Goal: Task Accomplishment & Management: Use online tool/utility

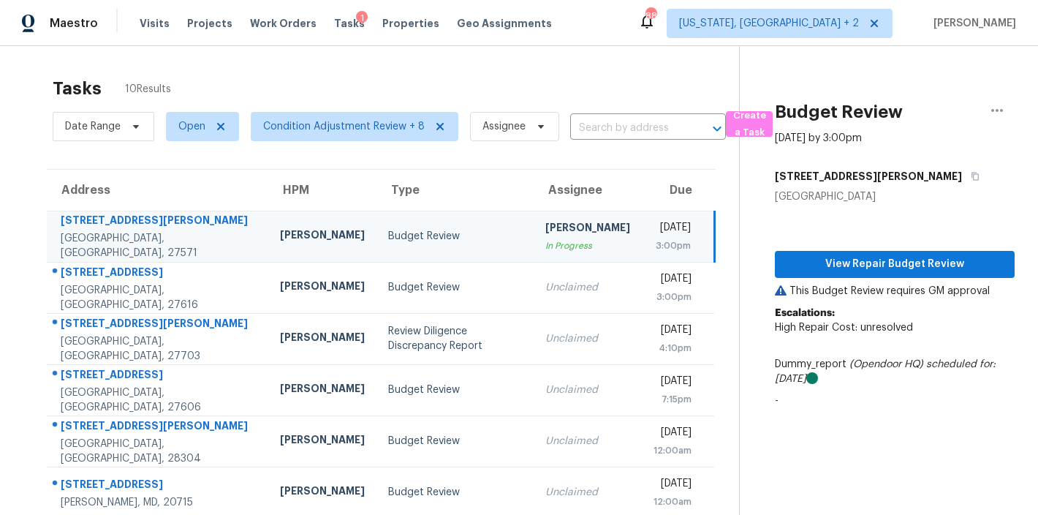
click at [638, 42] on div "Maestro Visits Projects Work Orders Tasks 1 Properties Geo Assignments 88 [US_S…" at bounding box center [519, 23] width 1038 height 46
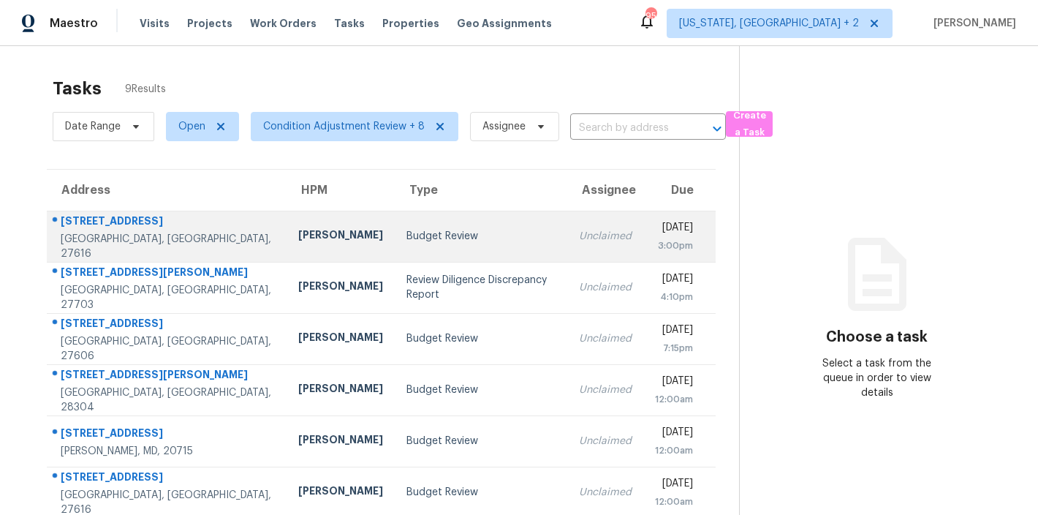
click at [395, 245] on td "Budget Review" at bounding box center [481, 236] width 173 height 51
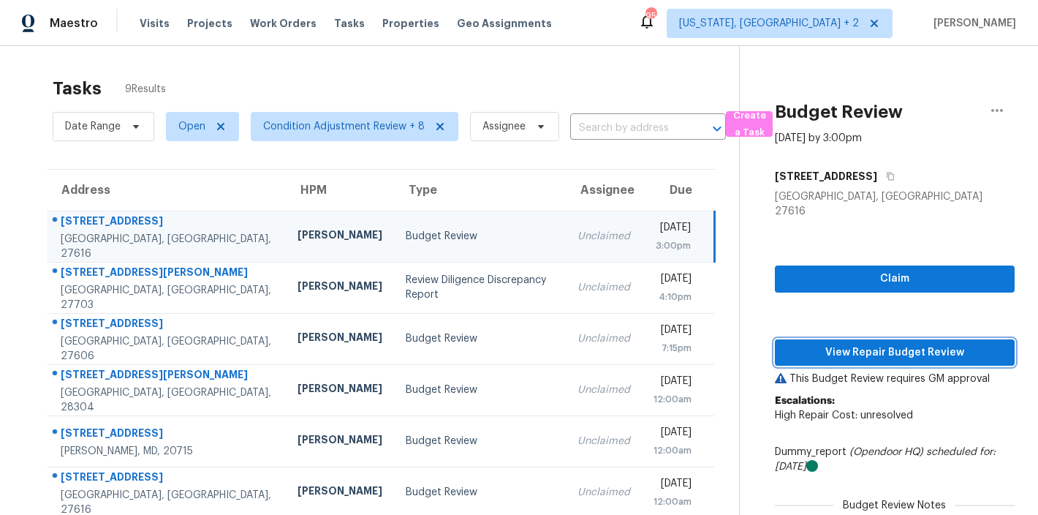
click at [944, 344] on span "View Repair Budget Review" at bounding box center [895, 353] width 216 height 18
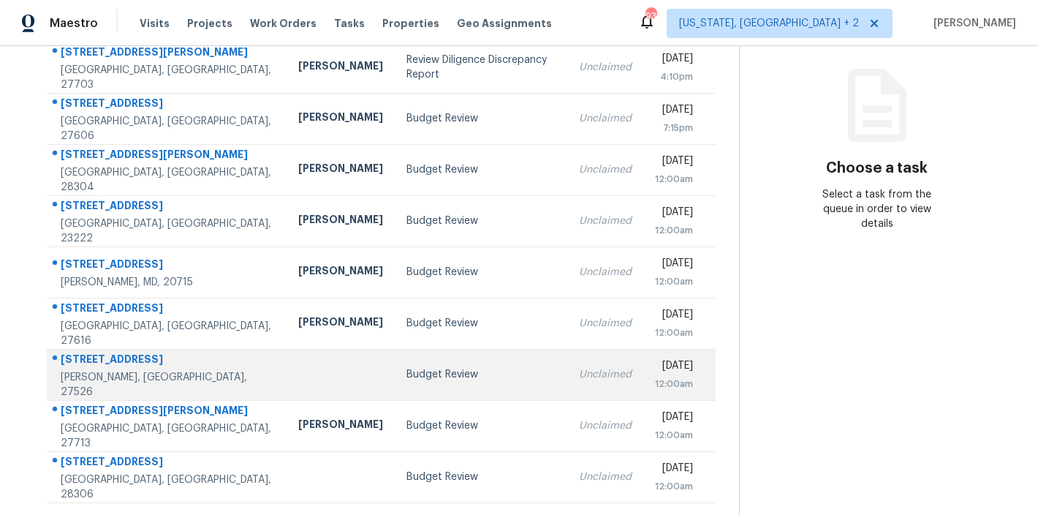
scroll to position [61, 0]
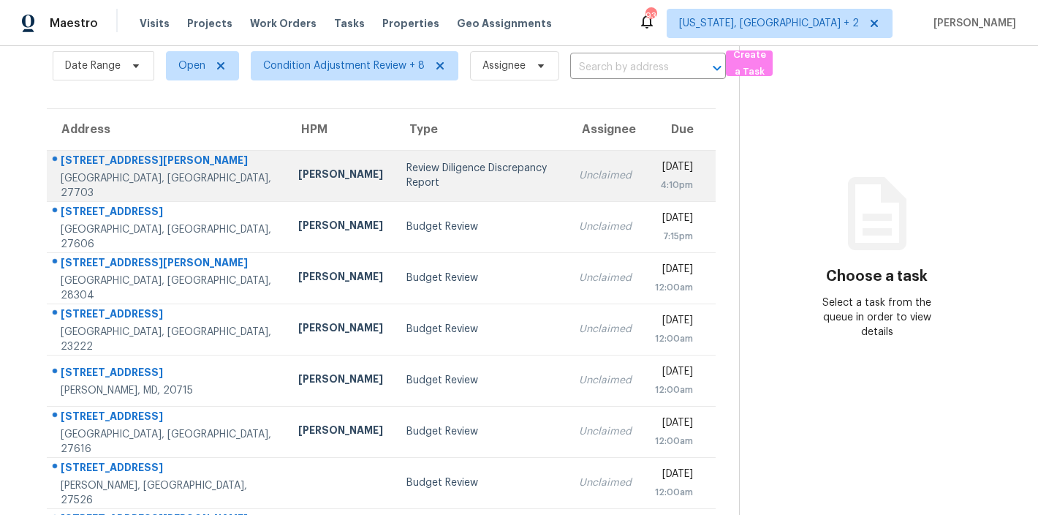
click at [395, 151] on td "Review Diligence Discrepancy Report" at bounding box center [481, 175] width 173 height 51
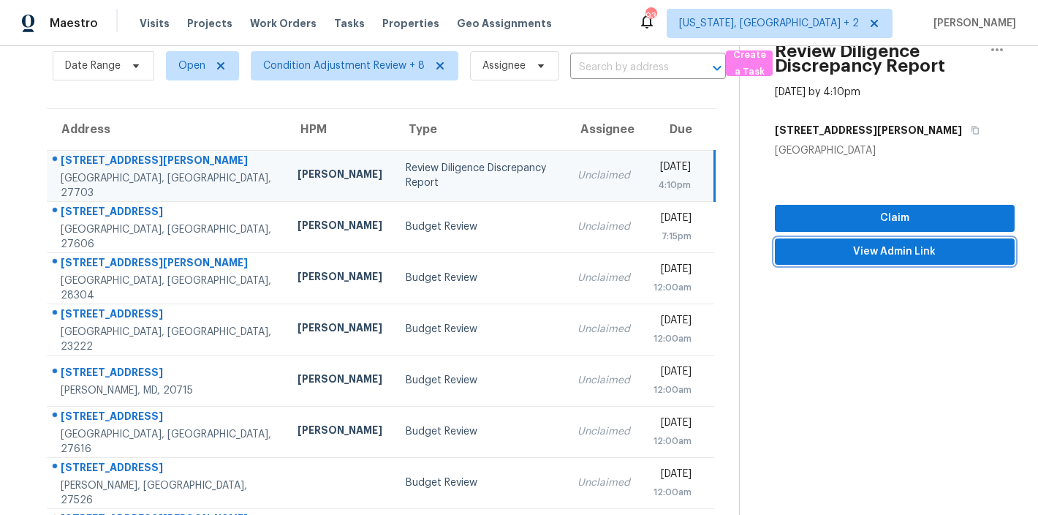
click at [942, 255] on span "View Admin Link" at bounding box center [895, 252] width 216 height 18
click at [566, 166] on td "Unclaimed" at bounding box center [604, 175] width 76 height 51
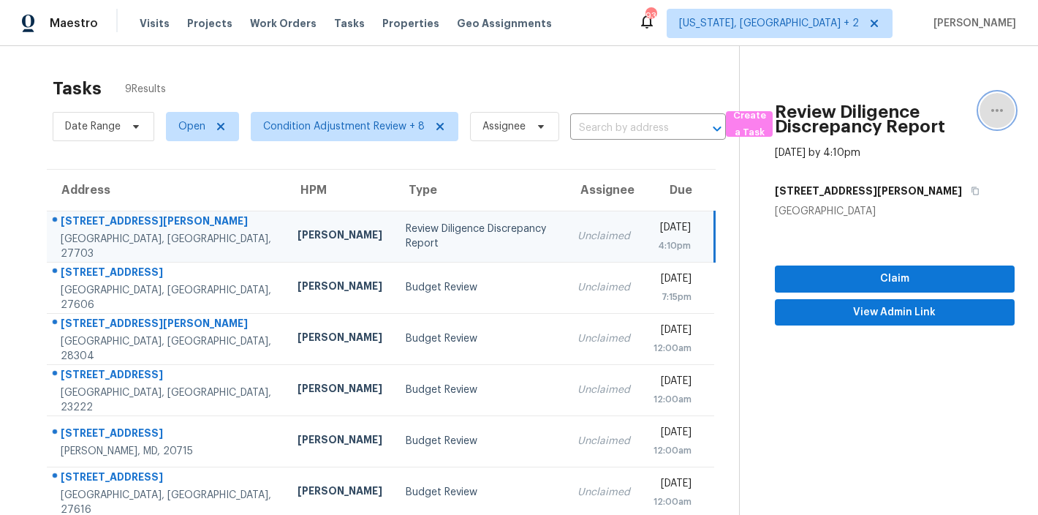
click at [990, 113] on icon "button" at bounding box center [997, 111] width 18 height 18
click at [905, 115] on div "Cancel this task" at bounding box center [903, 113] width 114 height 15
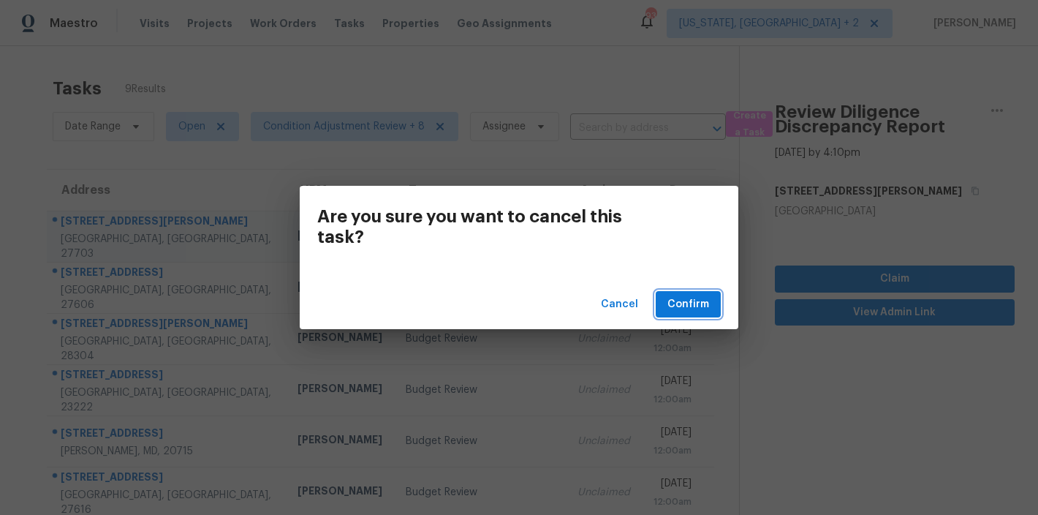
click at [675, 309] on span "Confirm" at bounding box center [688, 304] width 42 height 18
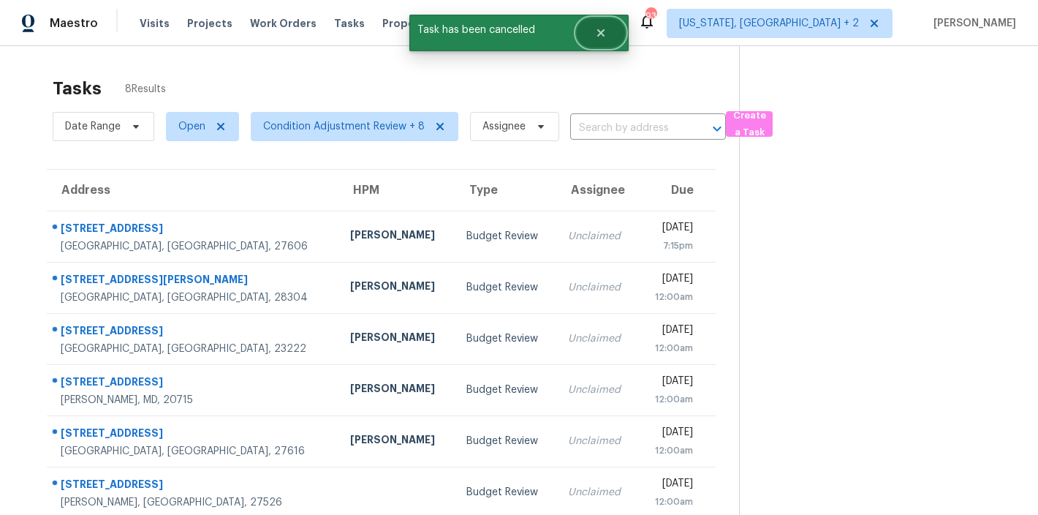
click at [599, 37] on icon "Close" at bounding box center [601, 33] width 12 height 12
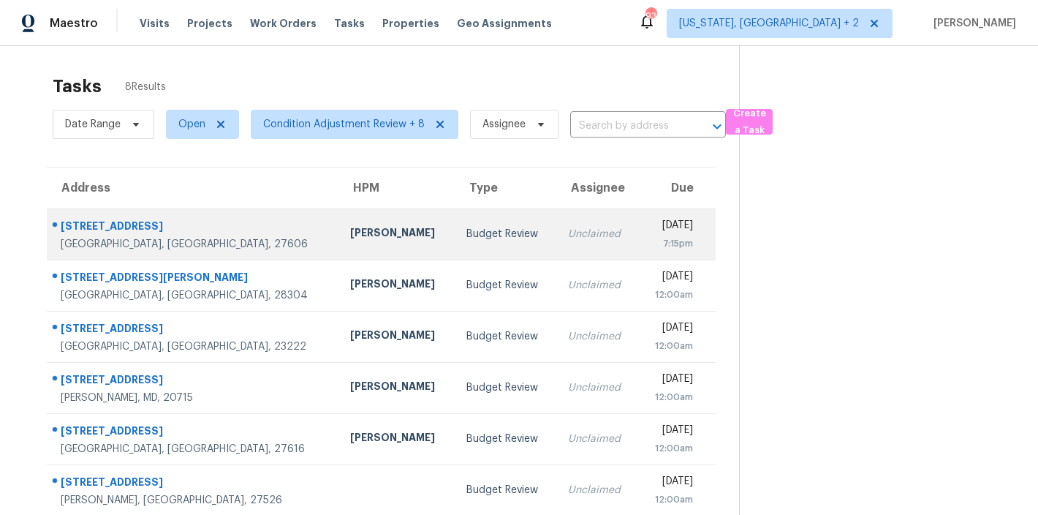
scroll to position [3, 0]
click at [350, 235] on div "[PERSON_NAME]" at bounding box center [396, 233] width 92 height 18
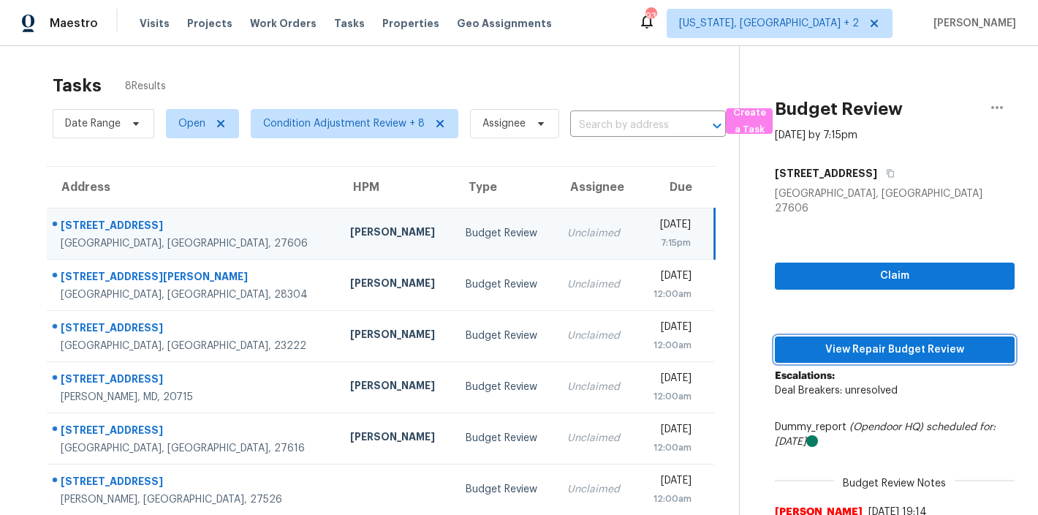
click at [904, 341] on span "View Repair Budget Review" at bounding box center [895, 350] width 216 height 18
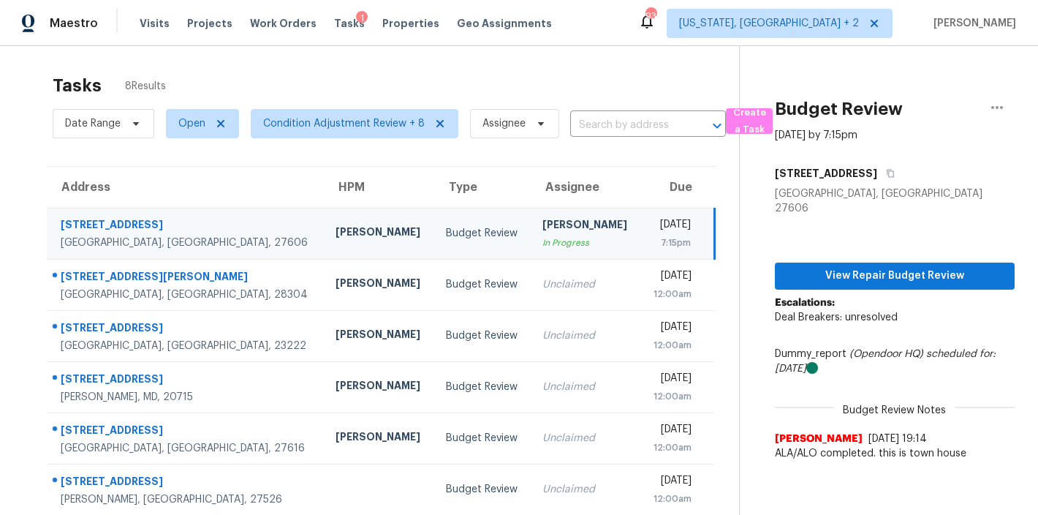
click at [572, 20] on div "Maestro Visits Projects Work Orders Tasks 1 Properties Geo Assignments 93 Washi…" at bounding box center [519, 23] width 1038 height 46
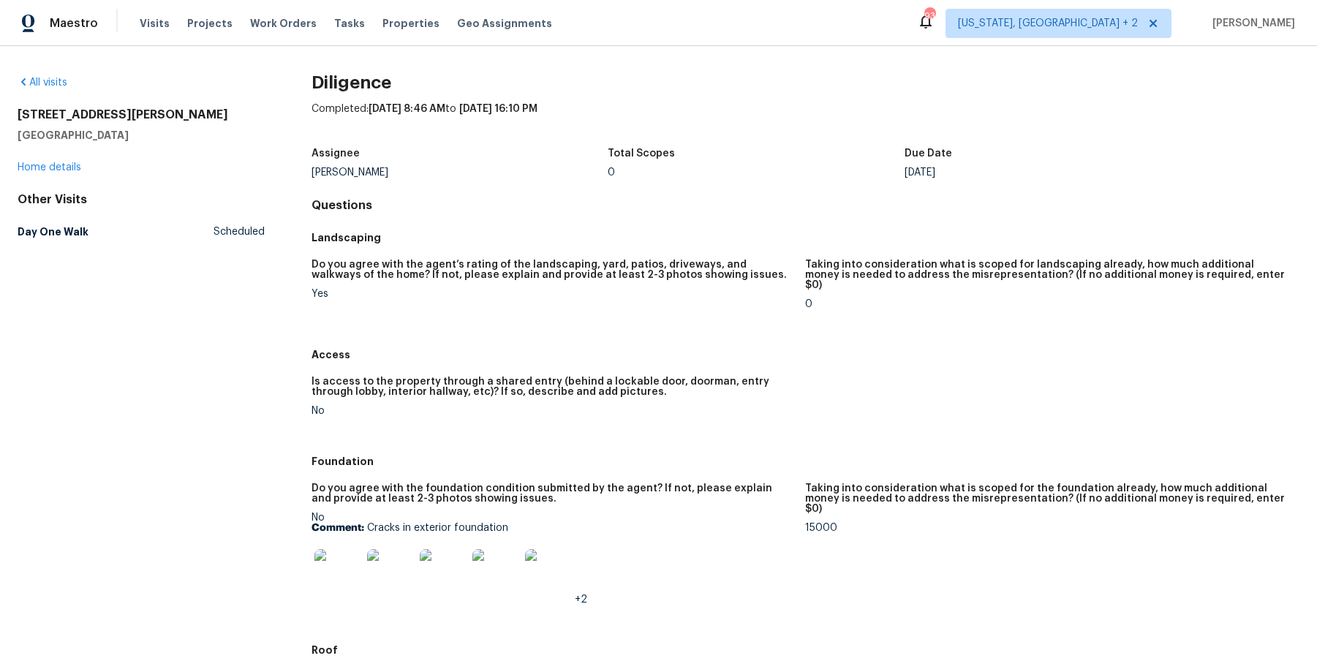
scroll to position [14, 0]
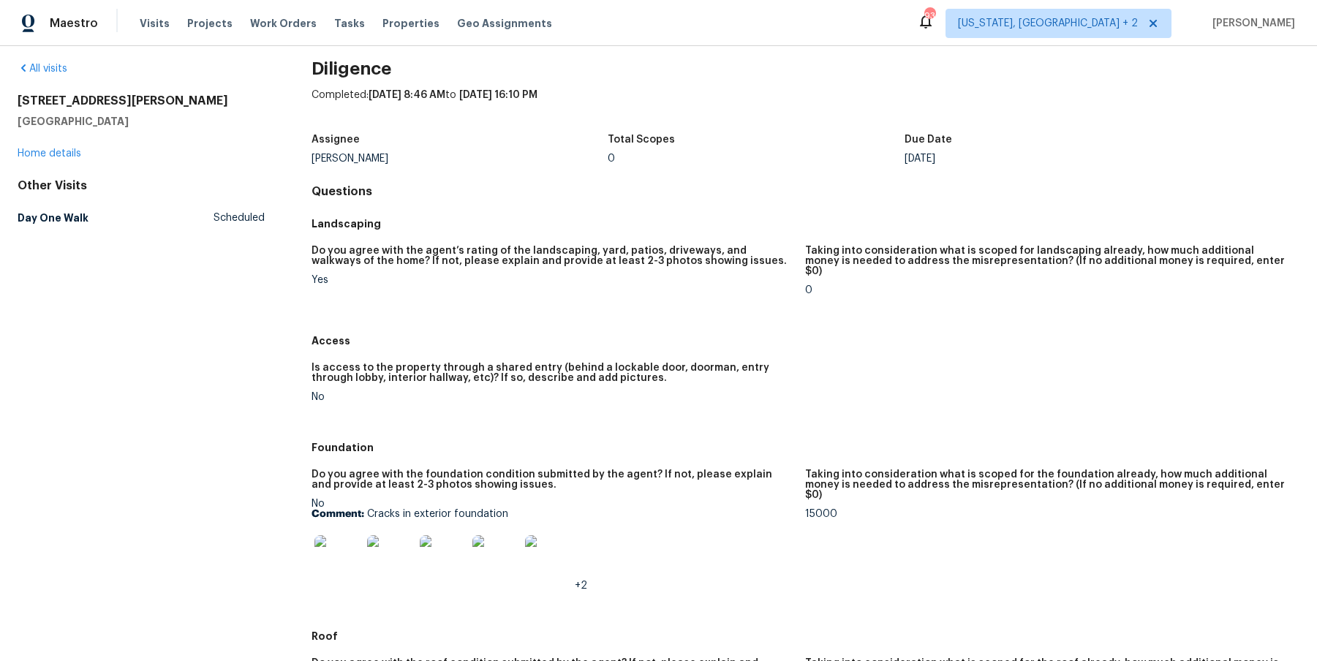
click at [344, 514] on img at bounding box center [337, 558] width 47 height 47
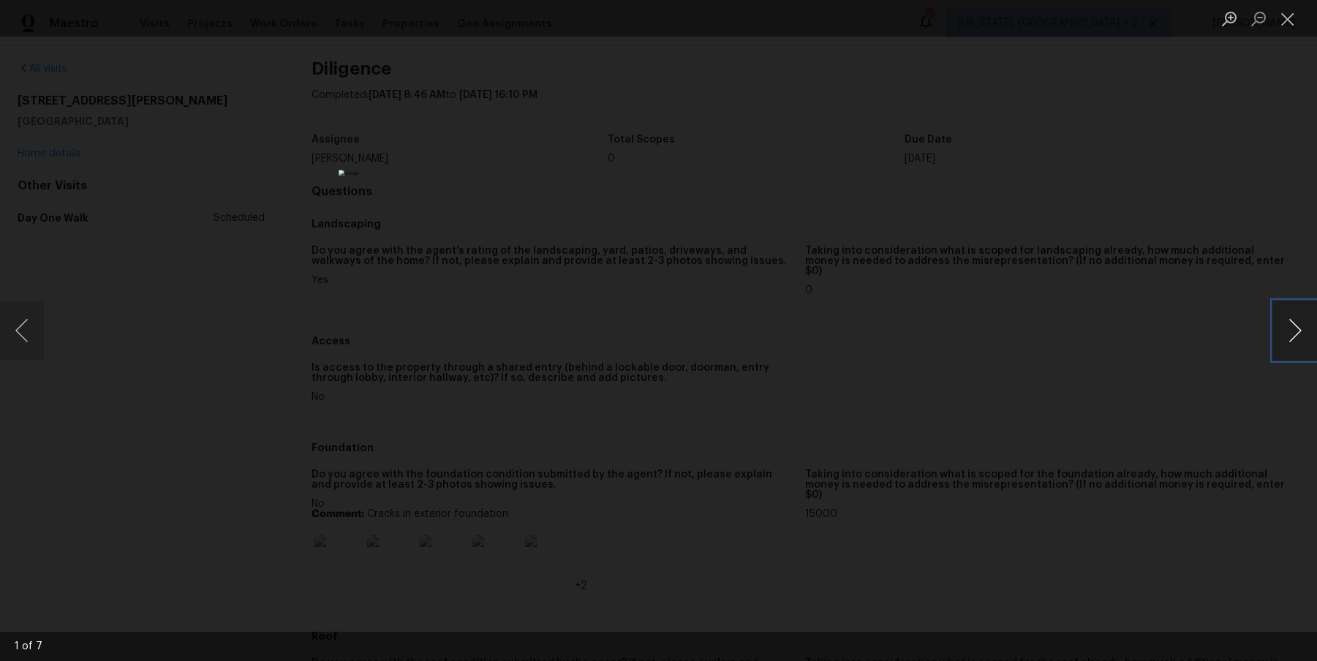
click at [1037, 331] on button "Next image" at bounding box center [1295, 330] width 44 height 58
click at [1037, 335] on button "Next image" at bounding box center [1295, 330] width 44 height 58
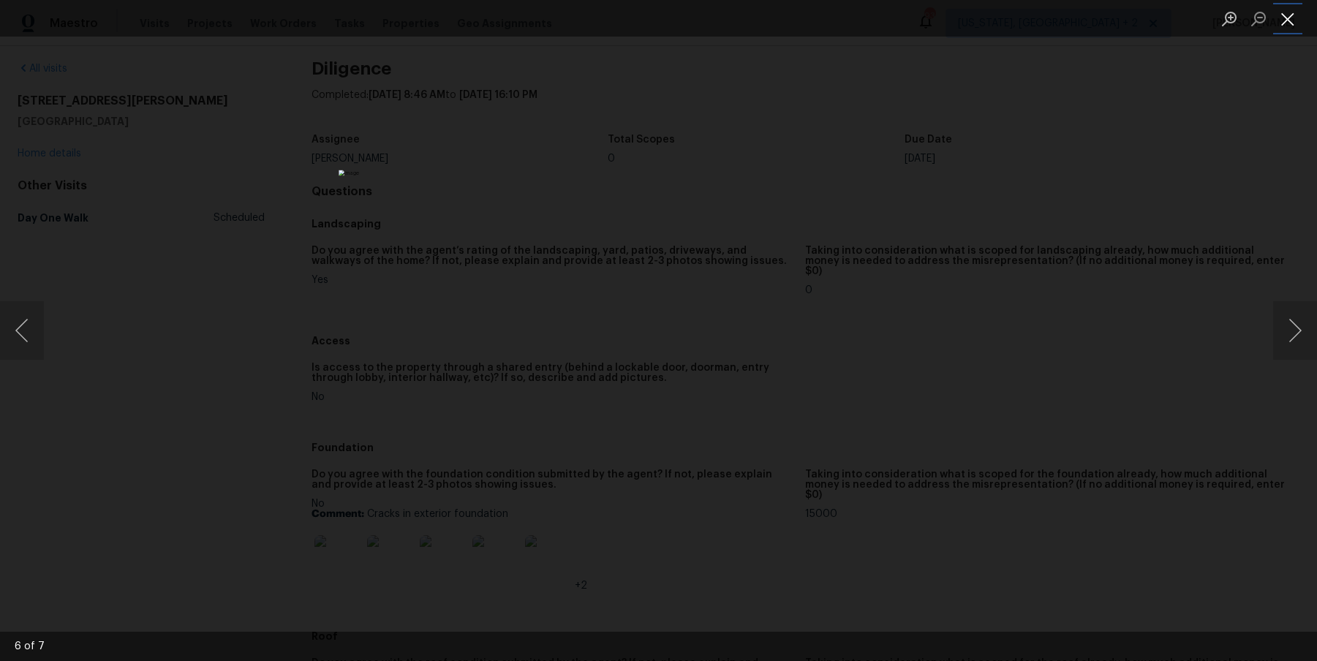
click at [1037, 18] on button "Close lightbox" at bounding box center [1287, 19] width 29 height 26
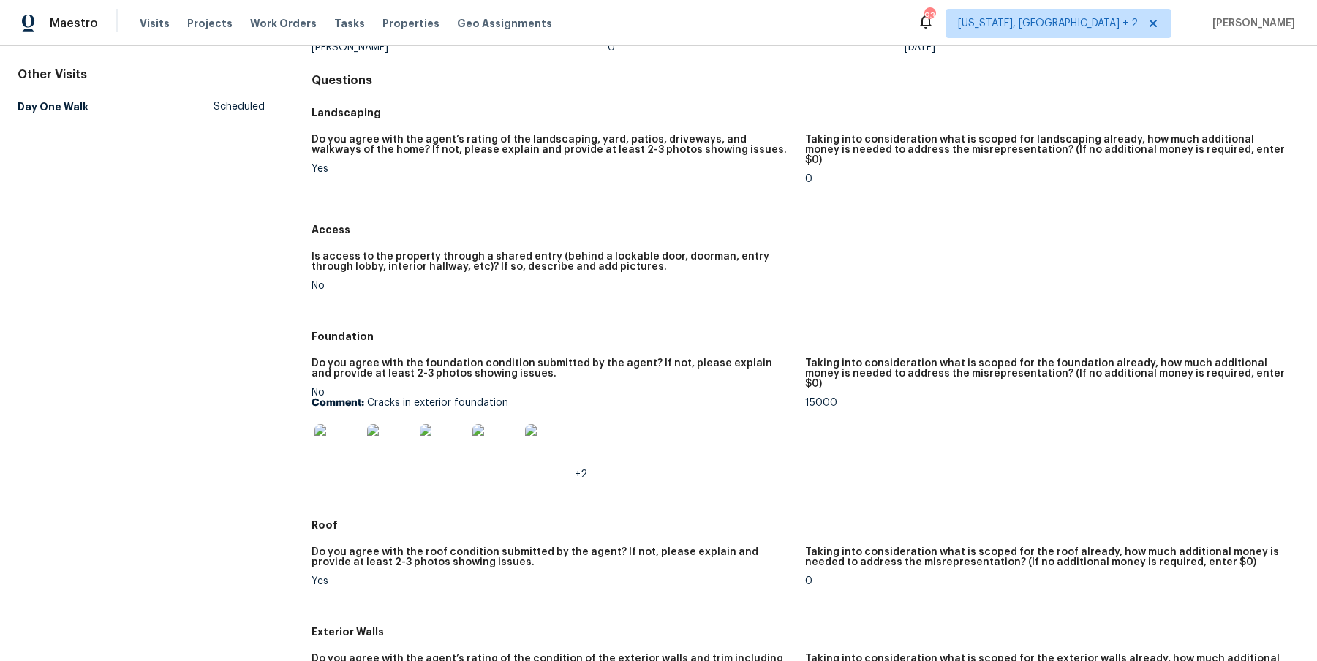
scroll to position [425, 0]
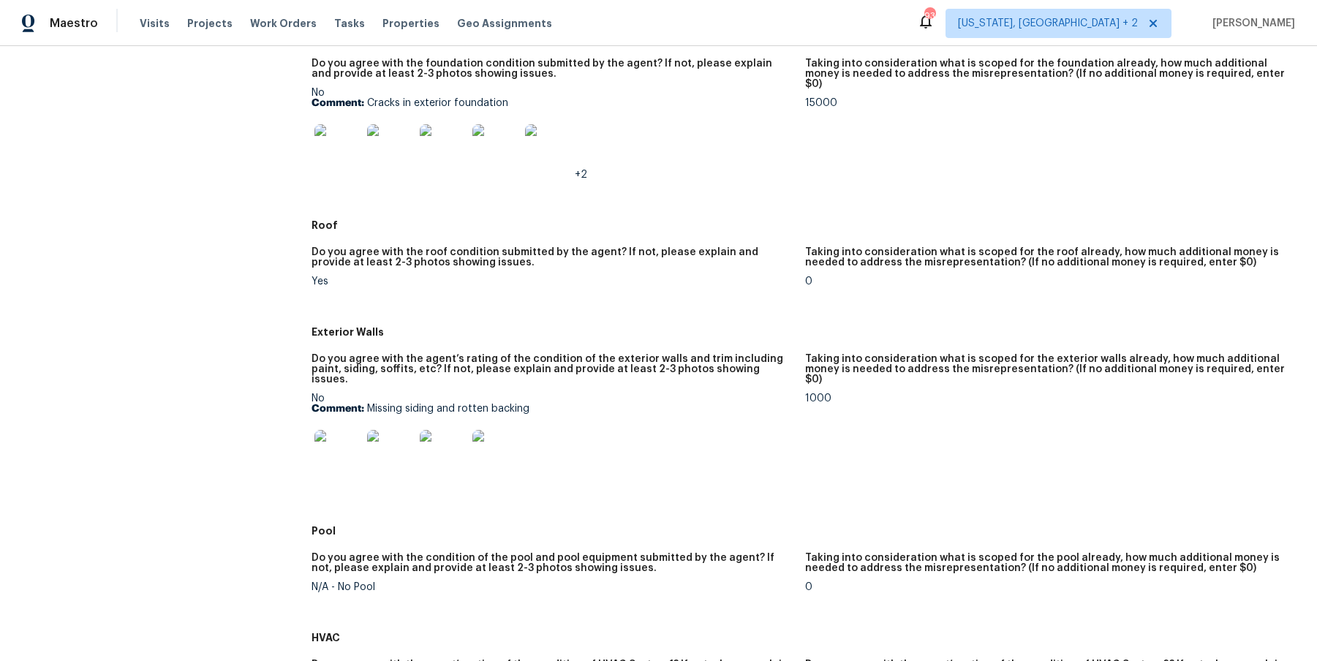
click at [339, 436] on img at bounding box center [337, 453] width 47 height 47
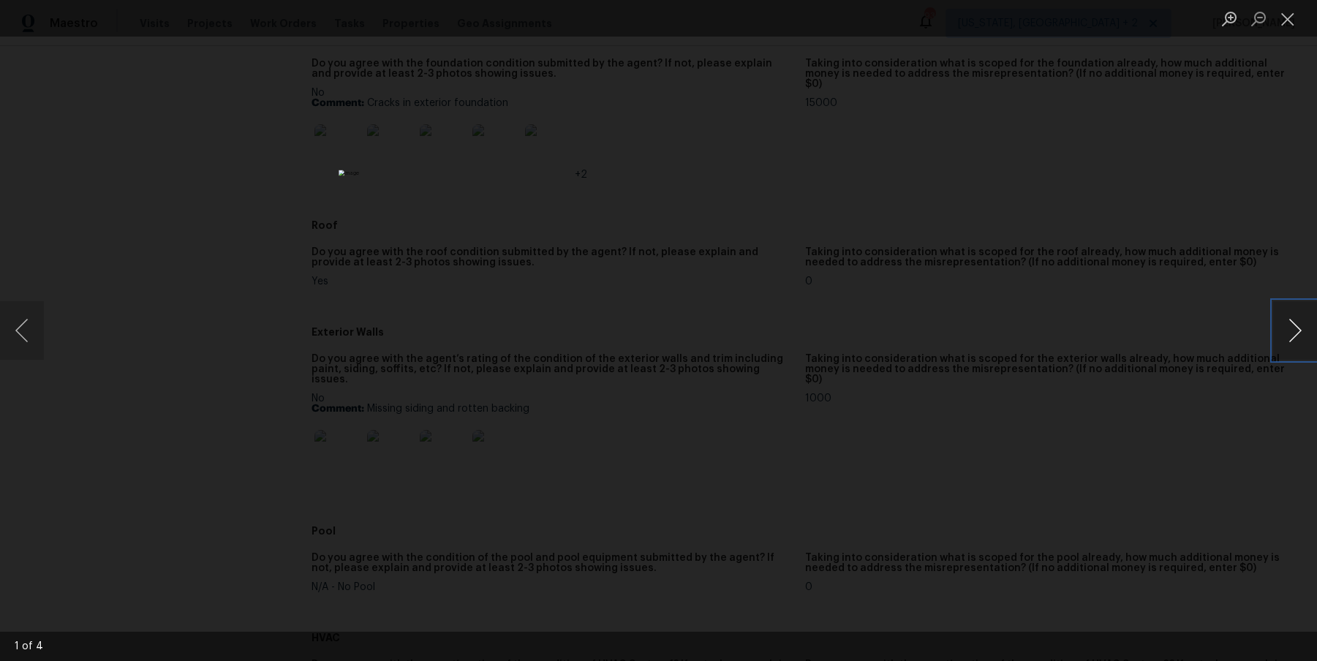
click at [1037, 328] on button "Next image" at bounding box center [1295, 330] width 44 height 58
click at [1037, 18] on button "Close lightbox" at bounding box center [1287, 19] width 29 height 26
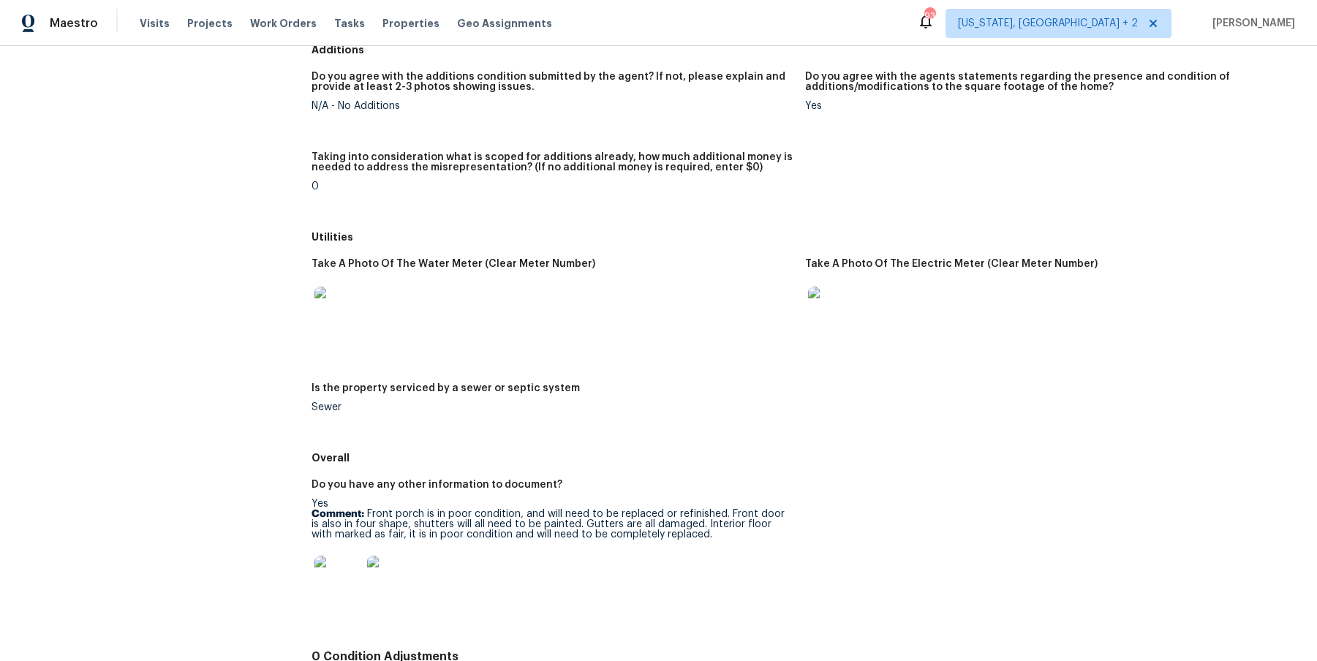
scroll to position [1950, 0]
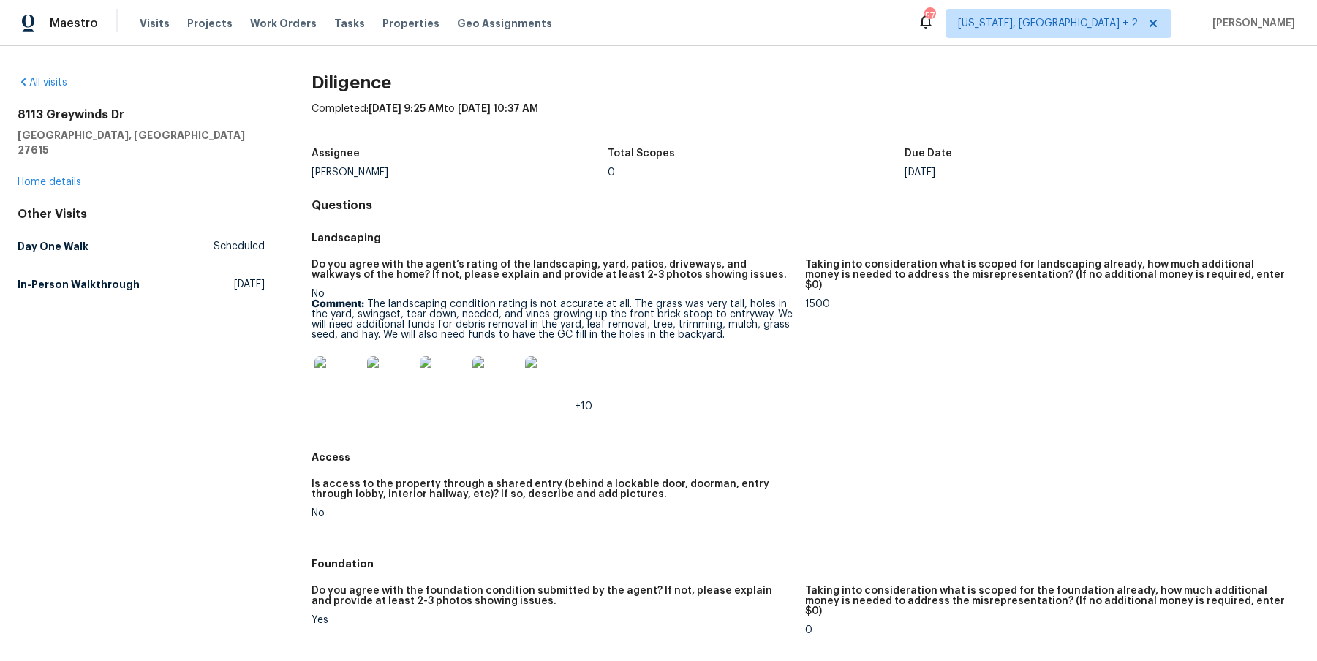
scroll to position [630, 0]
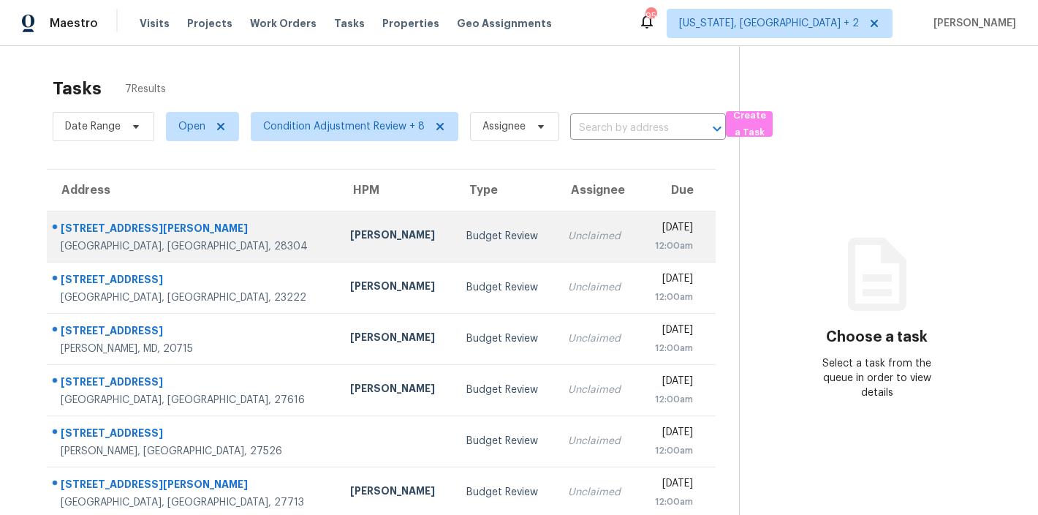
click at [466, 242] on div "Budget Review" at bounding box center [505, 236] width 78 height 15
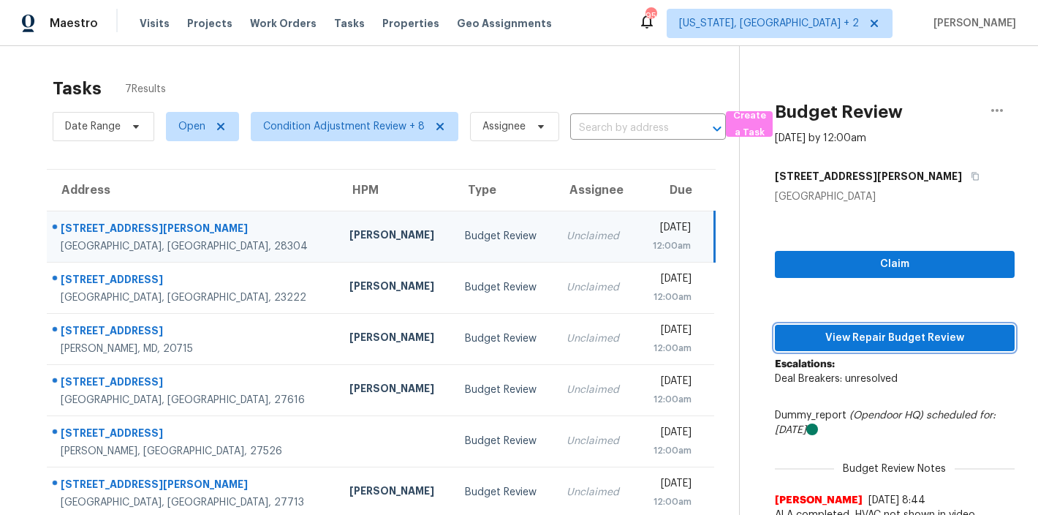
click at [886, 339] on span "View Repair Budget Review" at bounding box center [895, 338] width 216 height 18
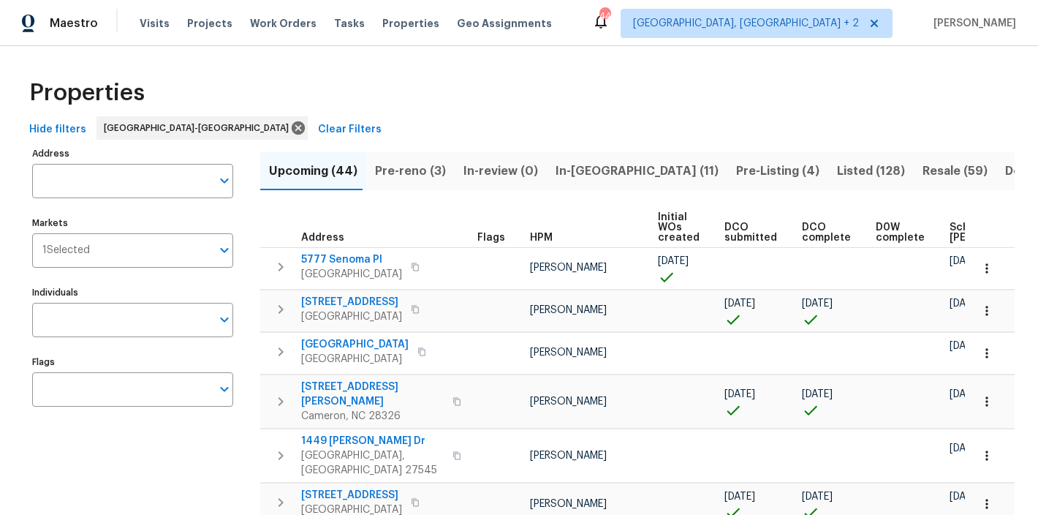
scroll to position [0, 203]
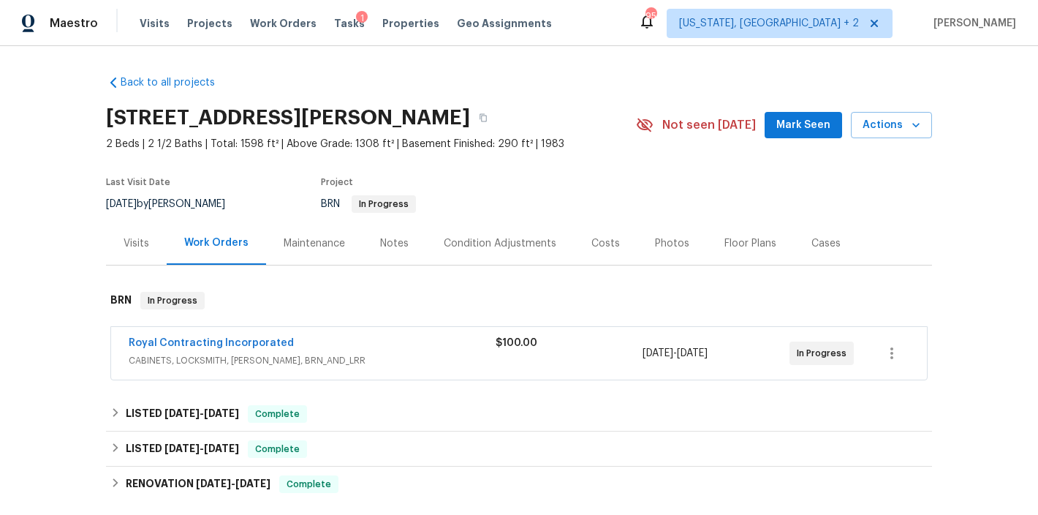
click at [499, 59] on div "Back to all projects 9078 Reynolds Pl, Manassas, VA 20110 2 Beds | 2 1/2 Baths …" at bounding box center [519, 280] width 1038 height 469
click at [65, 158] on div "Back to all projects 9078 Reynolds Pl, Manassas, VA 20110 2 Beds | 2 1/2 Baths …" at bounding box center [519, 280] width 1038 height 469
click at [213, 173] on div "Last Visit Date 9/18/2025 by Nelson Flores Project BRN In Progress" at bounding box center [354, 195] width 496 height 53
click at [270, 122] on h2 "9078 Reynolds Pl, Manassas, VA 20110" at bounding box center [288, 117] width 364 height 15
click at [272, 122] on h2 "9078 Reynolds Pl, Manassas, VA 20110" at bounding box center [288, 117] width 364 height 15
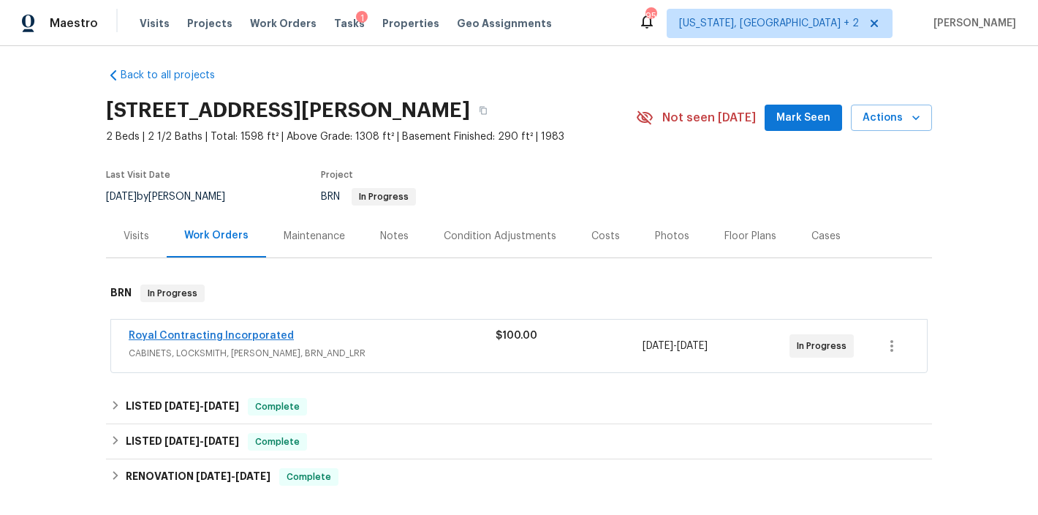
scroll to position [18, 0]
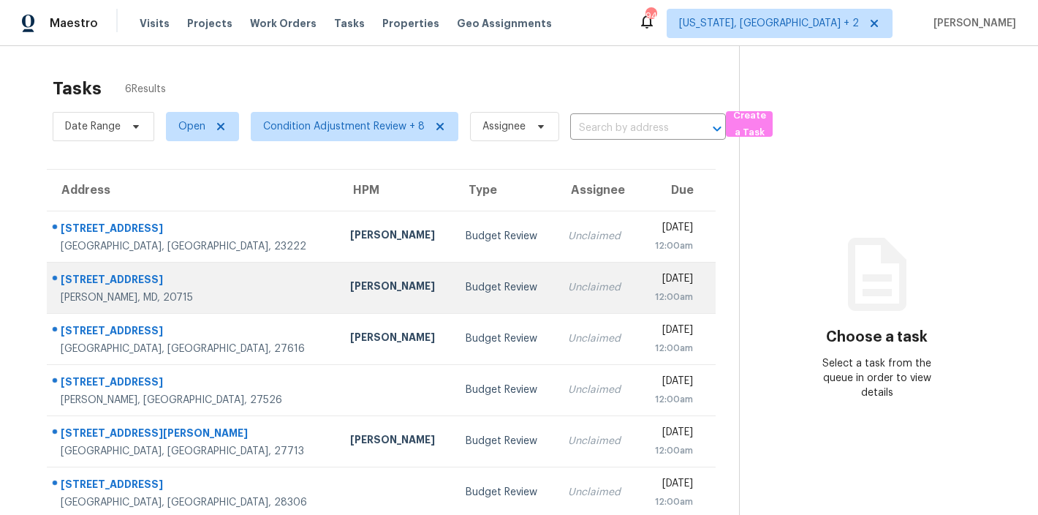
scroll to position [21, 0]
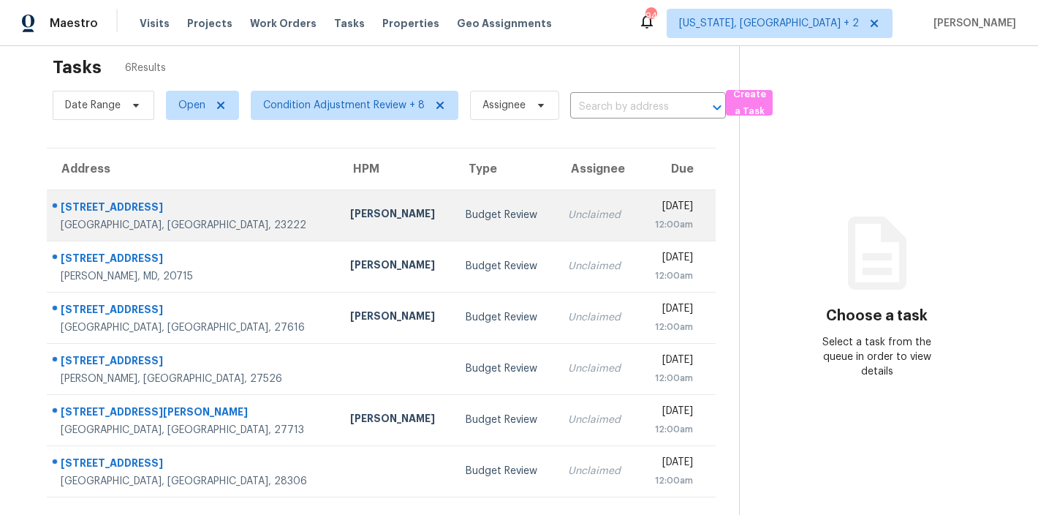
click at [350, 215] on div "Christopher Neilson" at bounding box center [396, 215] width 93 height 18
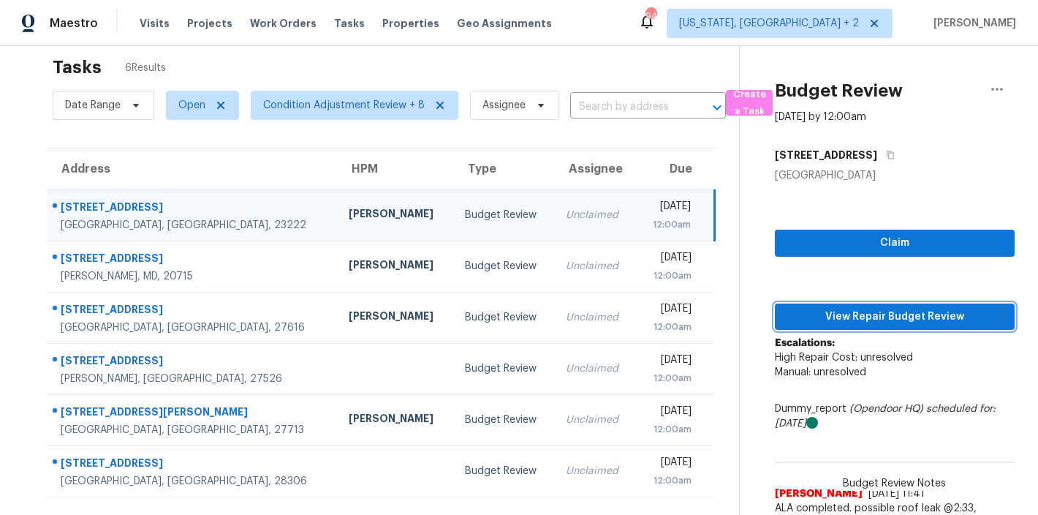
click at [915, 309] on span "View Repair Budget Review" at bounding box center [895, 317] width 216 height 18
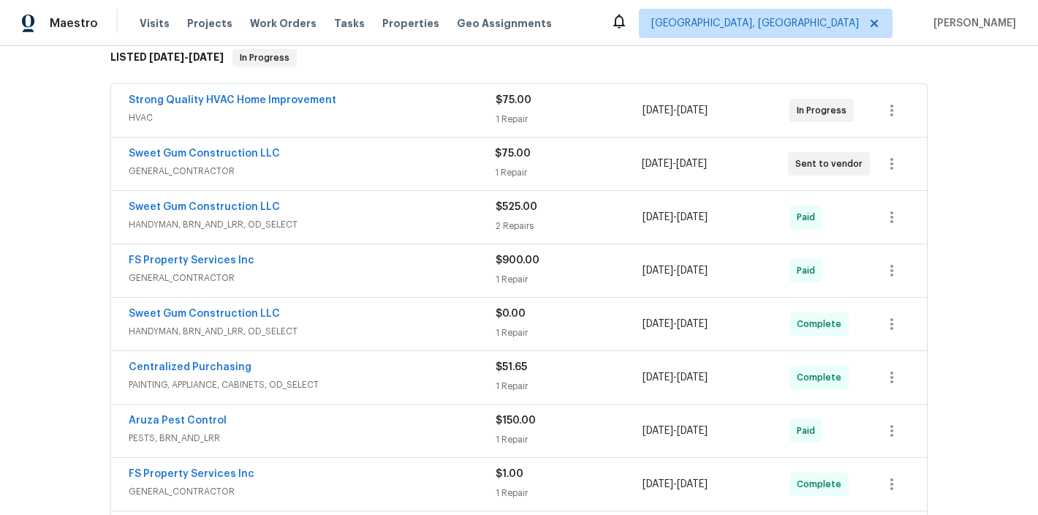
scroll to position [219, 0]
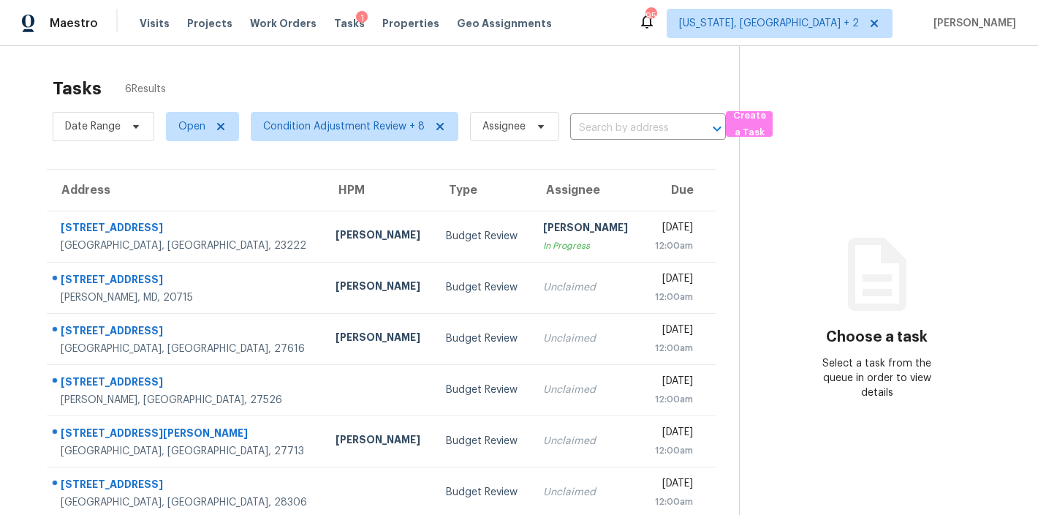
scroll to position [57, 0]
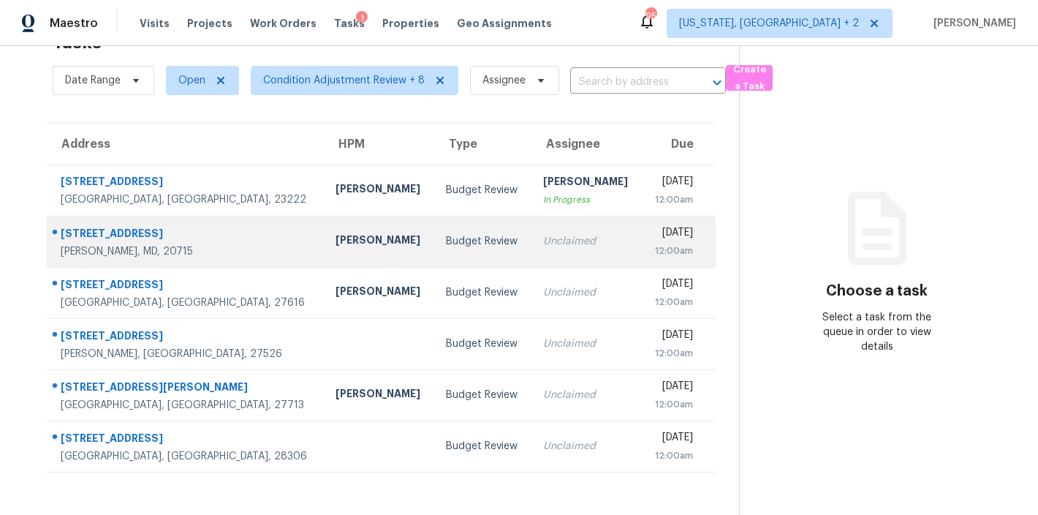
click at [446, 234] on div "Budget Review" at bounding box center [483, 241] width 74 height 15
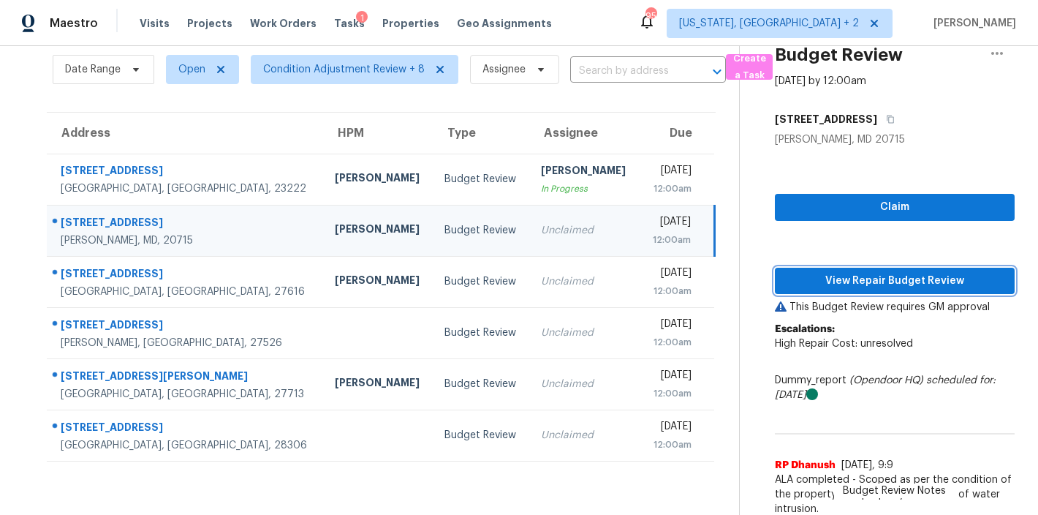
click at [859, 285] on span "View Repair Budget Review" at bounding box center [895, 281] width 216 height 18
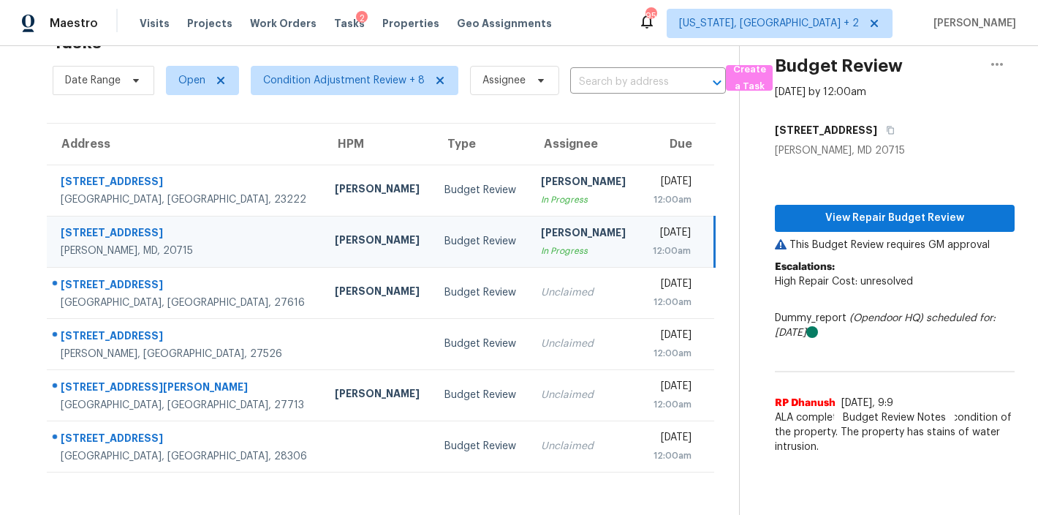
click at [443, 236] on td "Budget Review" at bounding box center [481, 241] width 96 height 51
click at [848, 209] on span "View Repair Budget Review" at bounding box center [895, 218] width 216 height 18
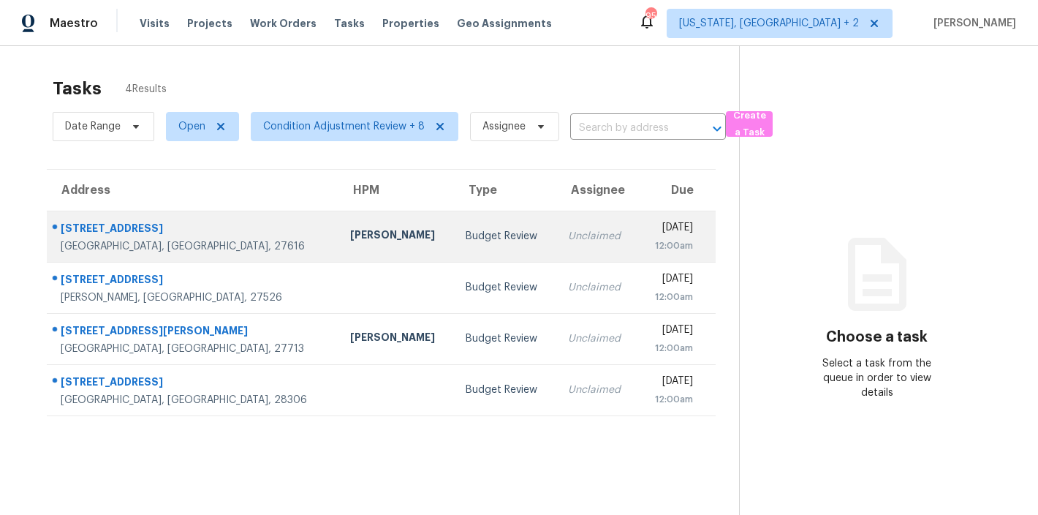
click at [454, 220] on td "Budget Review" at bounding box center [505, 236] width 102 height 51
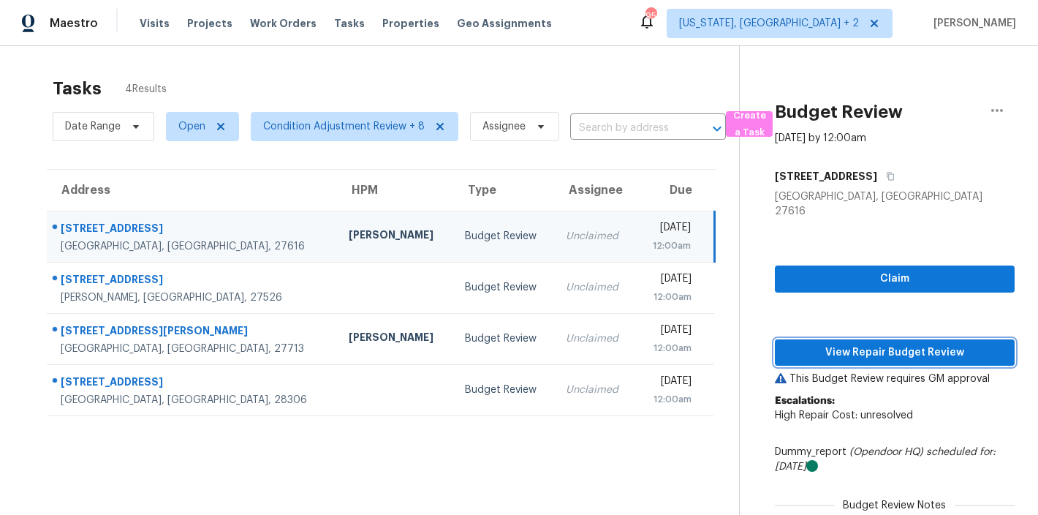
click at [954, 344] on span "View Repair Budget Review" at bounding box center [895, 353] width 216 height 18
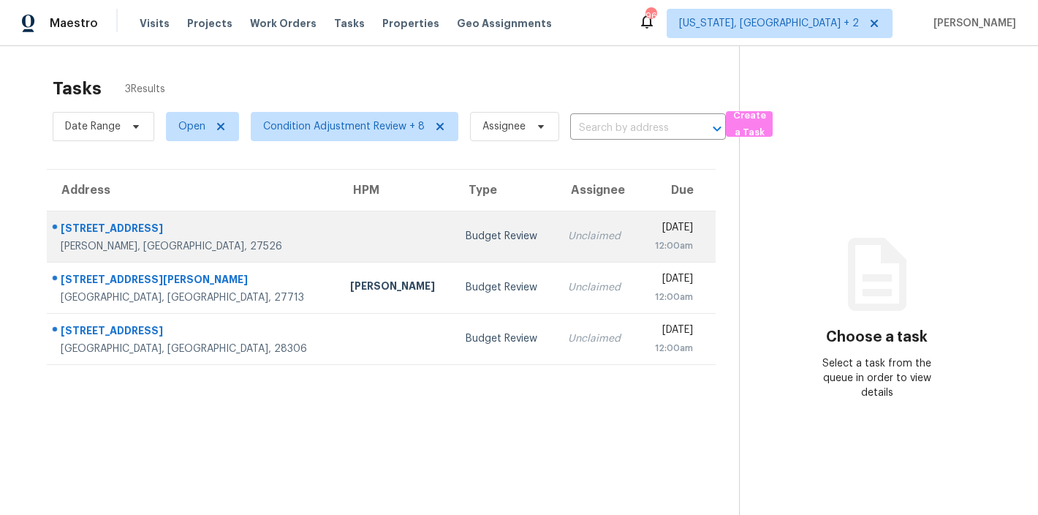
click at [338, 258] on td at bounding box center [396, 236] width 116 height 51
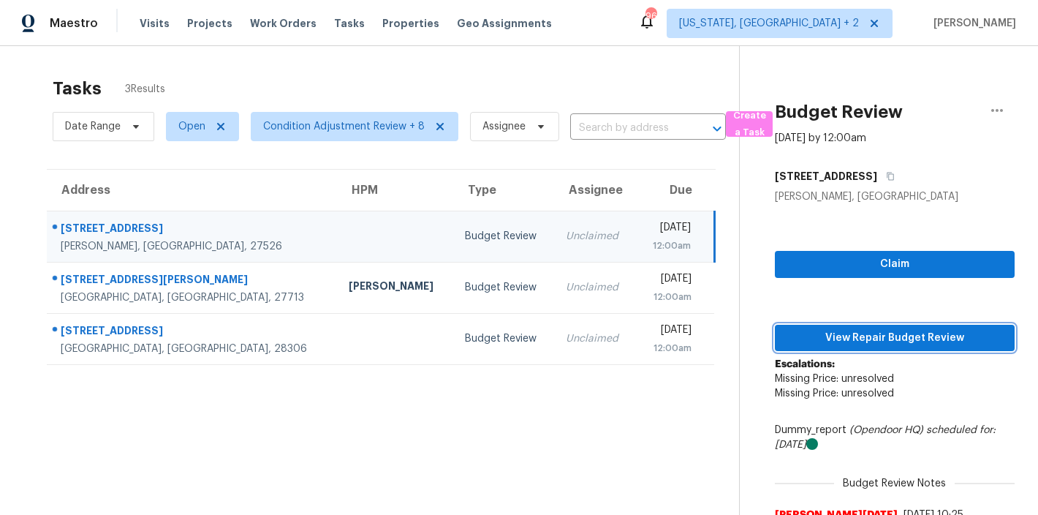
click at [903, 336] on span "View Repair Budget Review" at bounding box center [895, 338] width 216 height 18
